Goal: Task Accomplishment & Management: Use online tool/utility

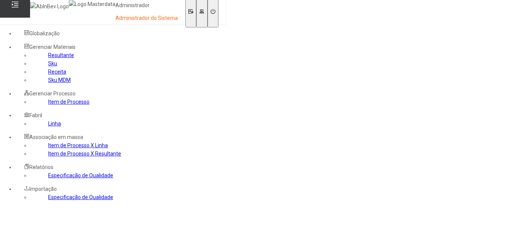
click at [48, 83] on link "Sku MDM" at bounding box center [59, 80] width 23 height 6
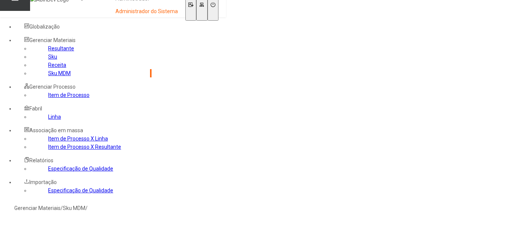
scroll to position [5, 0]
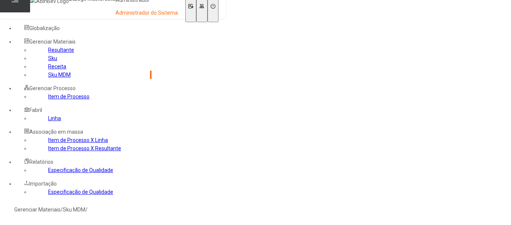
click at [48, 61] on link "Sku" at bounding box center [52, 58] width 9 height 6
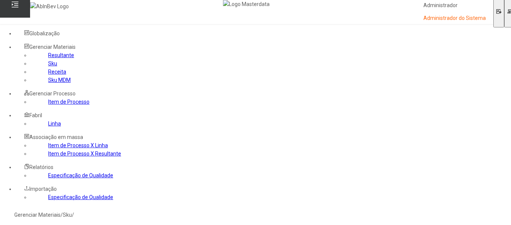
click at [48, 83] on link "Sku MDM" at bounding box center [59, 80] width 23 height 6
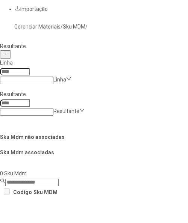
scroll to position [83, 0]
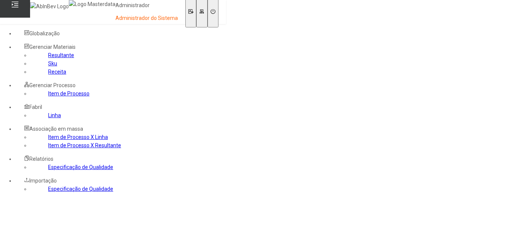
click at [85, 34] on div "Globalização" at bounding box center [83, 33] width 136 height 8
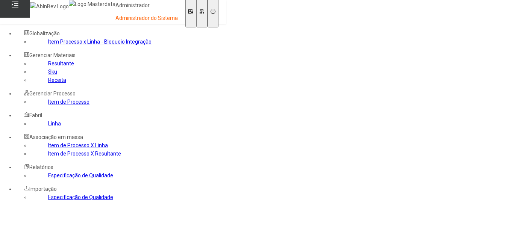
click at [49, 75] on link "Sku" at bounding box center [52, 72] width 9 height 6
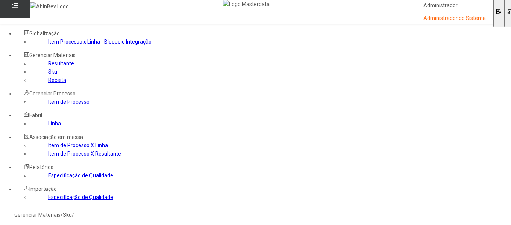
click at [89, 59] on div "Gerenciar Materiais" at bounding box center [274, 55] width 519 height 8
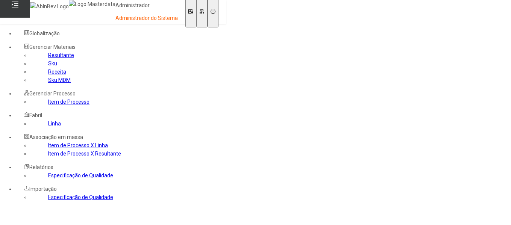
click at [48, 83] on link "Sku MDM" at bounding box center [59, 80] width 23 height 6
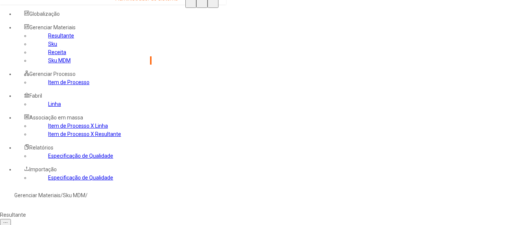
scroll to position [2, 0]
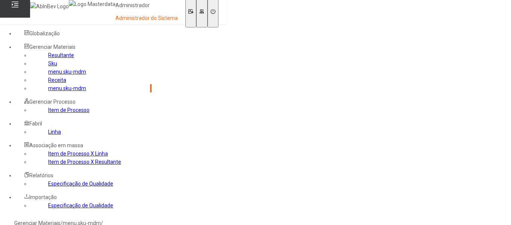
click at [55, 75] on link "menu.sku-mdm" at bounding box center [67, 72] width 38 height 6
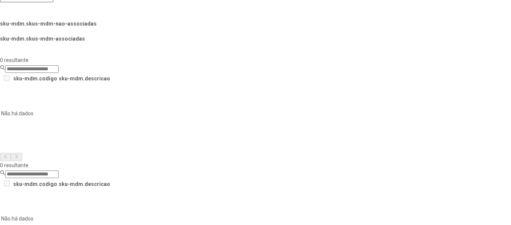
scroll to position [262, 0]
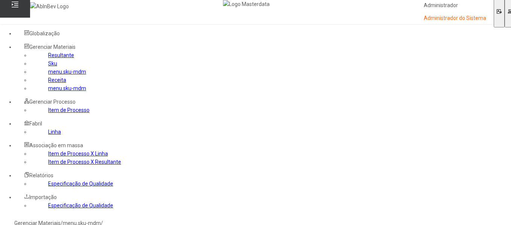
click at [58, 58] on link "Resultante" at bounding box center [61, 55] width 26 height 6
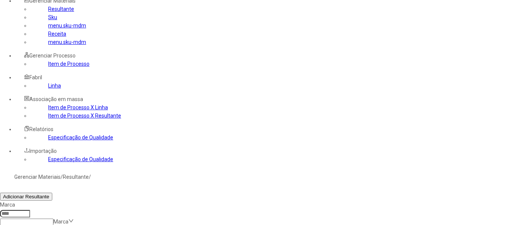
scroll to position [42, 0]
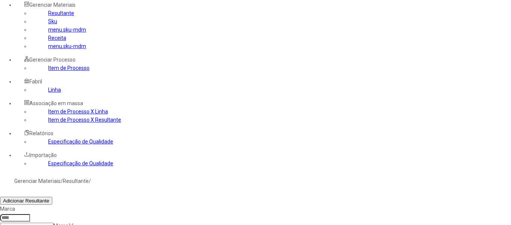
click at [59, 33] on link "menu.sku-mdm" at bounding box center [67, 30] width 38 height 6
